Goal: Task Accomplishment & Management: Complete application form

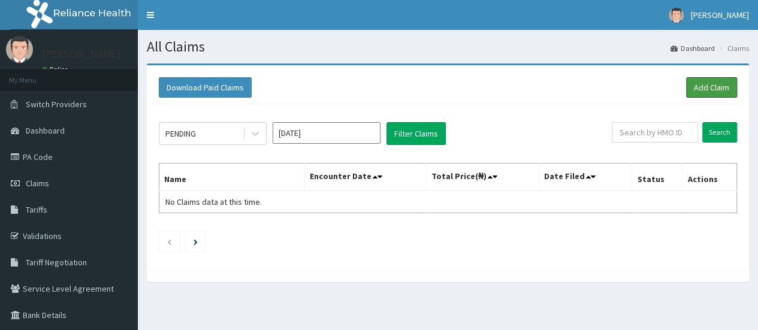
click at [703, 90] on link "Add Claim" at bounding box center [711, 87] width 51 height 20
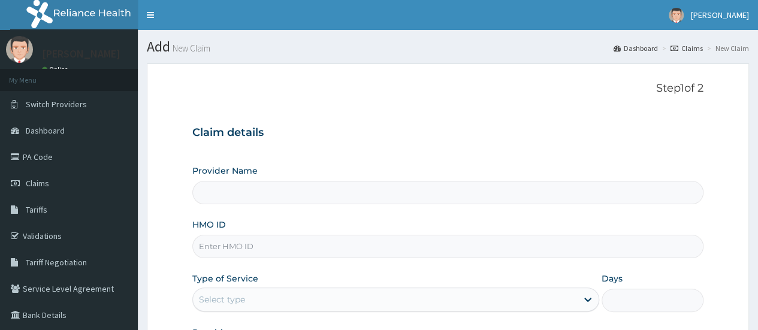
click at [276, 237] on input "HMO ID" at bounding box center [447, 246] width 511 height 23
type input "Pulpcare Dental"
paste input "SUS/10023/A"
click at [207, 245] on input "SUS/10023/A" at bounding box center [447, 246] width 511 height 23
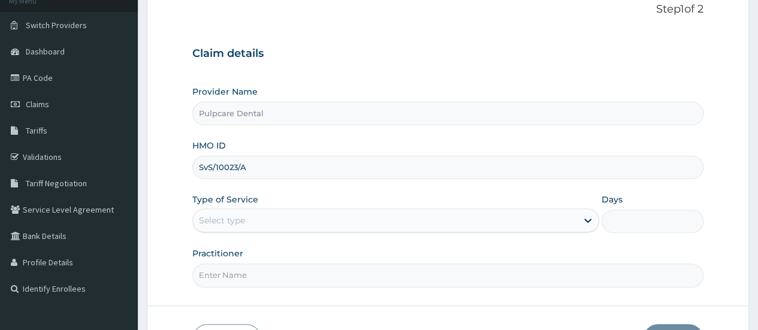
scroll to position [81, 0]
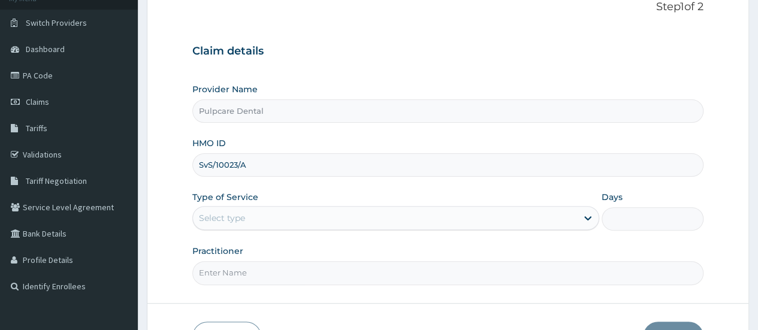
type input "SvS/10023/A"
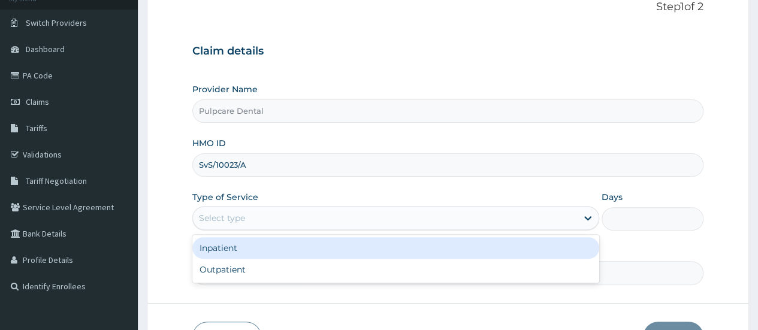
click at [564, 213] on div "Select type" at bounding box center [385, 217] width 384 height 19
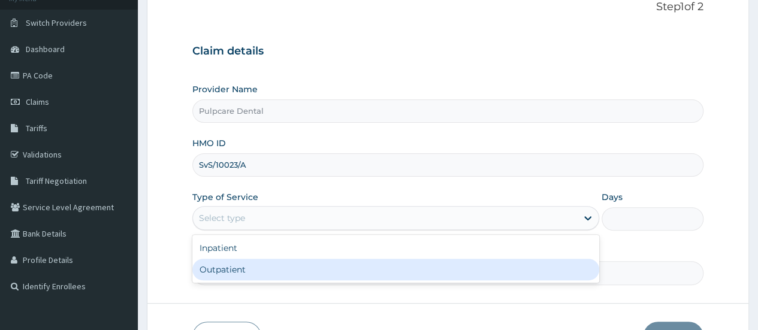
click at [422, 269] on div "Outpatient" at bounding box center [395, 270] width 407 height 22
type input "1"
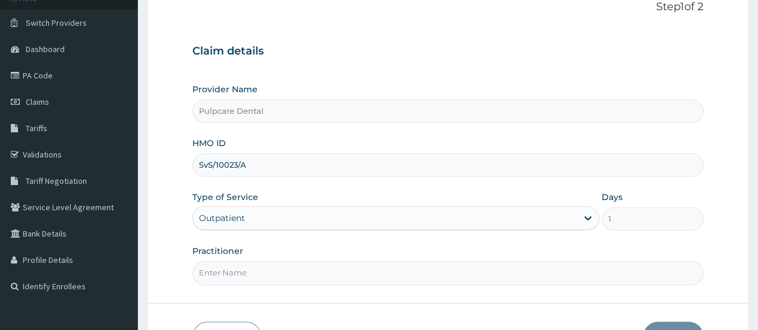
click at [443, 268] on input "Practitioner" at bounding box center [447, 272] width 511 height 23
type input "Dr. Emenike"
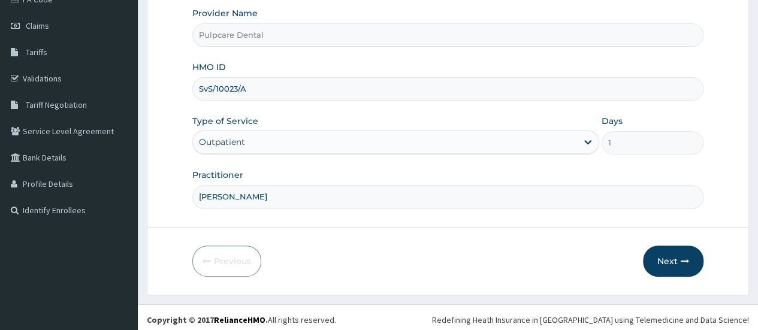
scroll to position [159, 0]
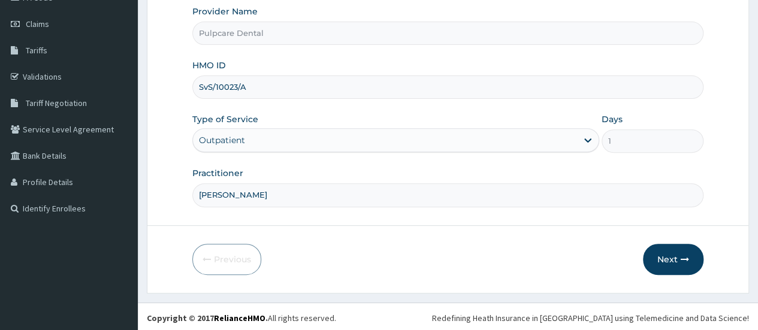
click at [672, 259] on button "Next" at bounding box center [673, 259] width 60 height 31
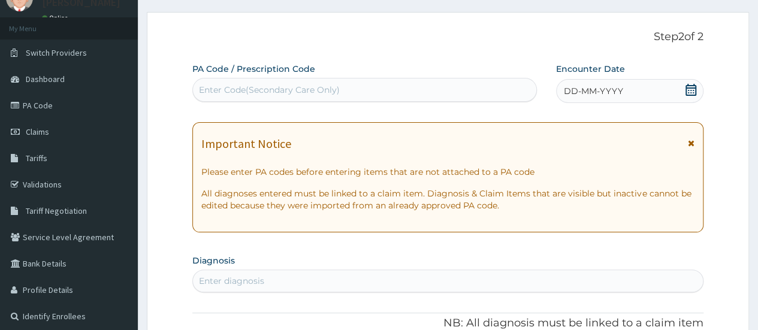
scroll to position [0, 0]
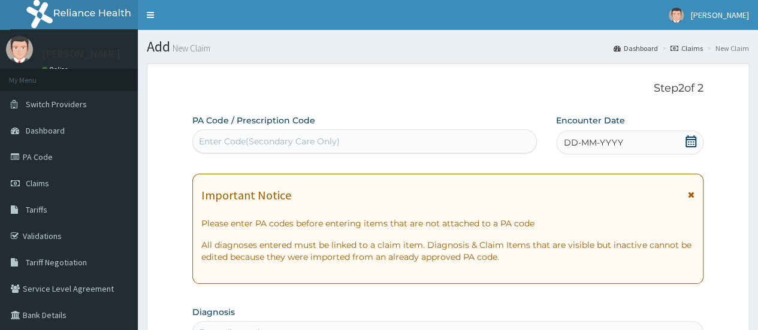
click at [273, 136] on div "Enter Code(Secondary Care Only)" at bounding box center [269, 141] width 141 height 12
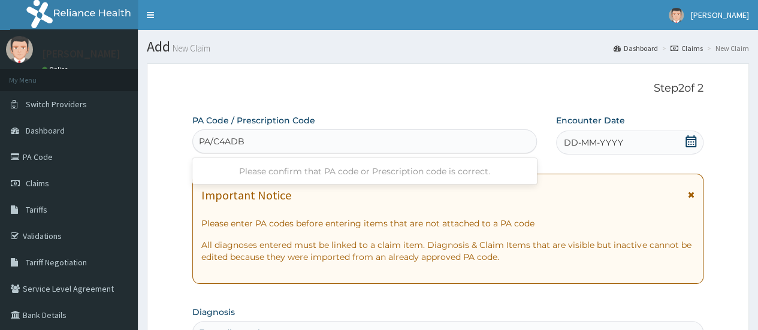
type input "PA/C4ADB2"
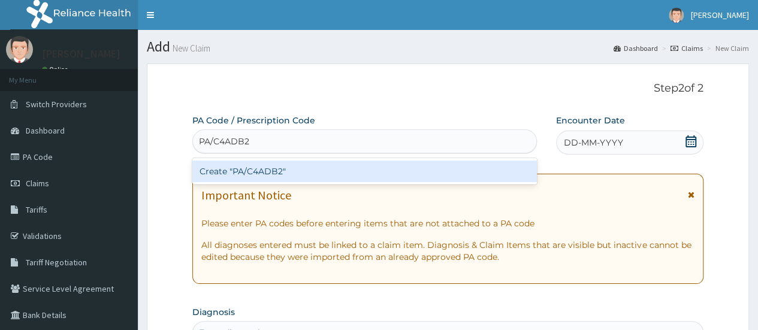
click at [276, 167] on div "Create "PA/C4ADB2"" at bounding box center [364, 172] width 344 height 22
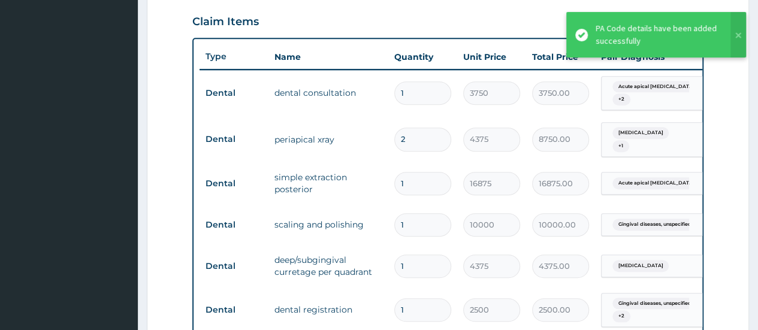
scroll to position [409, 0]
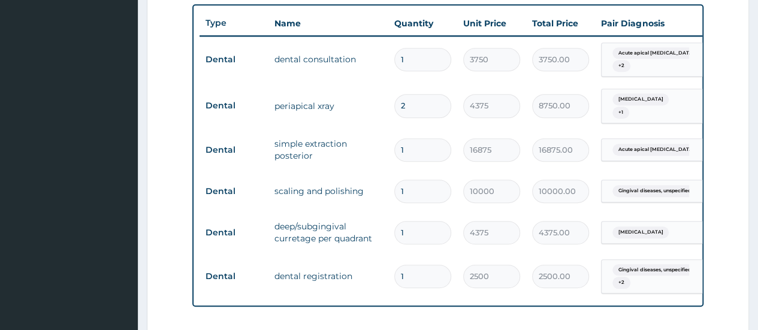
drag, startPoint x: 762, startPoint y: 90, endPoint x: 746, endPoint y: 58, distance: 35.4
click at [746, 58] on html "R EL Toggle navigation Christopher Emenike Christopher Emenike - pulpcaredental…" at bounding box center [379, 73] width 758 height 1028
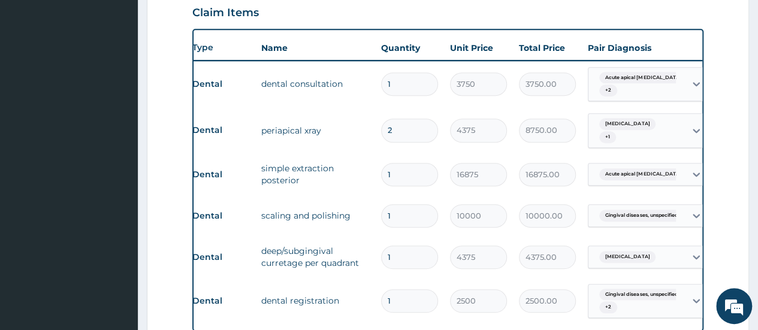
scroll to position [0, 0]
